Goal: Find specific page/section: Find specific page/section

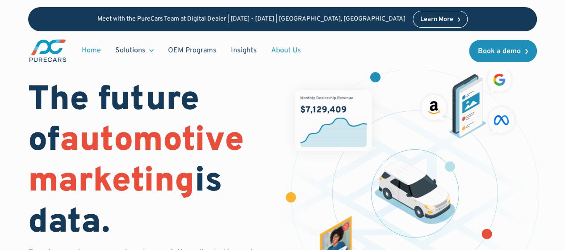
click at [285, 48] on link "About Us" at bounding box center [286, 50] width 44 height 17
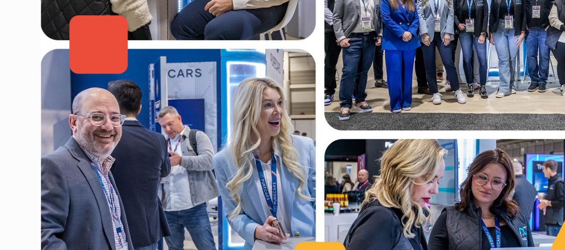
scroll to position [339, 0]
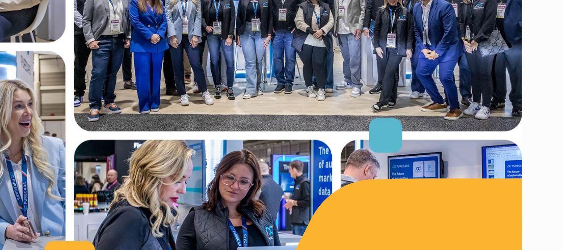
click at [336, 205] on img at bounding box center [282, 110] width 509 height 339
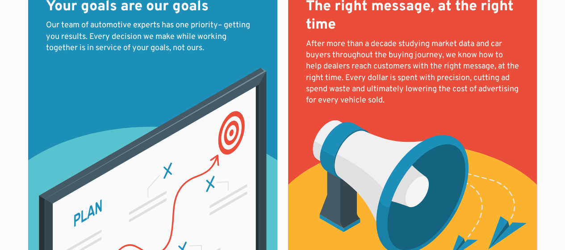
scroll to position [1005, 0]
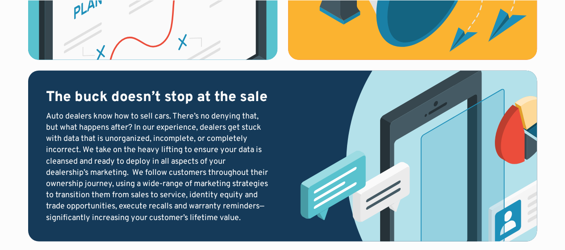
click at [449, 219] on img at bounding box center [417, 156] width 240 height 170
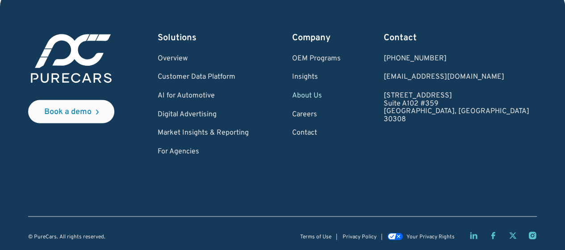
scroll to position [2553, 0]
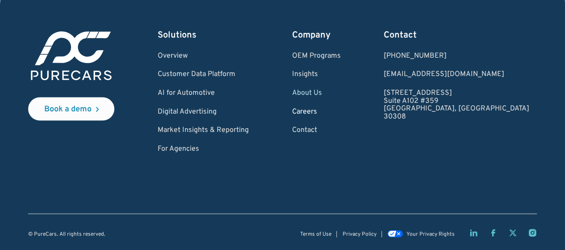
click at [341, 116] on link "Careers" at bounding box center [316, 112] width 49 height 8
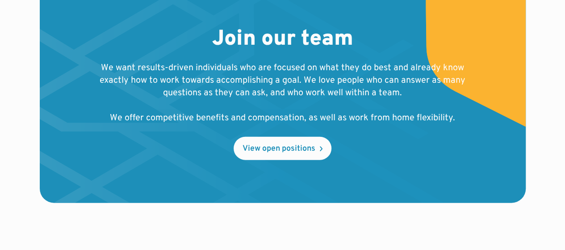
scroll to position [1028, 0]
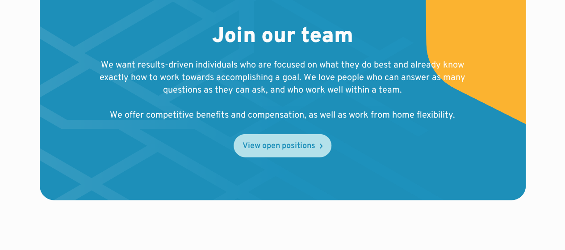
click at [288, 142] on div "View open positions" at bounding box center [279, 146] width 73 height 8
